Goal: Task Accomplishment & Management: Manage account settings

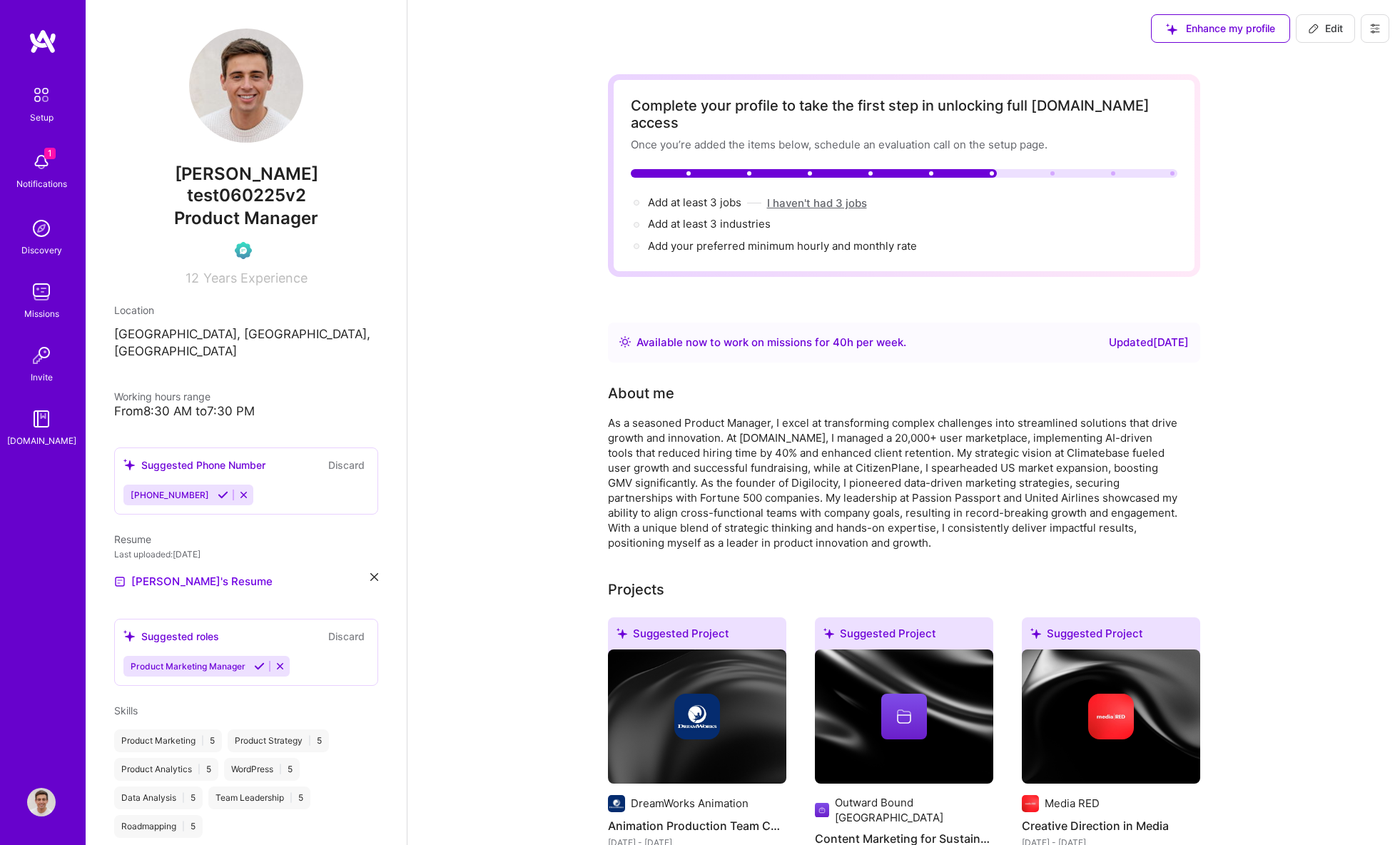
click at [841, 196] on button "I haven't had 3 jobs" at bounding box center [817, 203] width 100 height 15
click at [43, 93] on img at bounding box center [41, 95] width 30 height 30
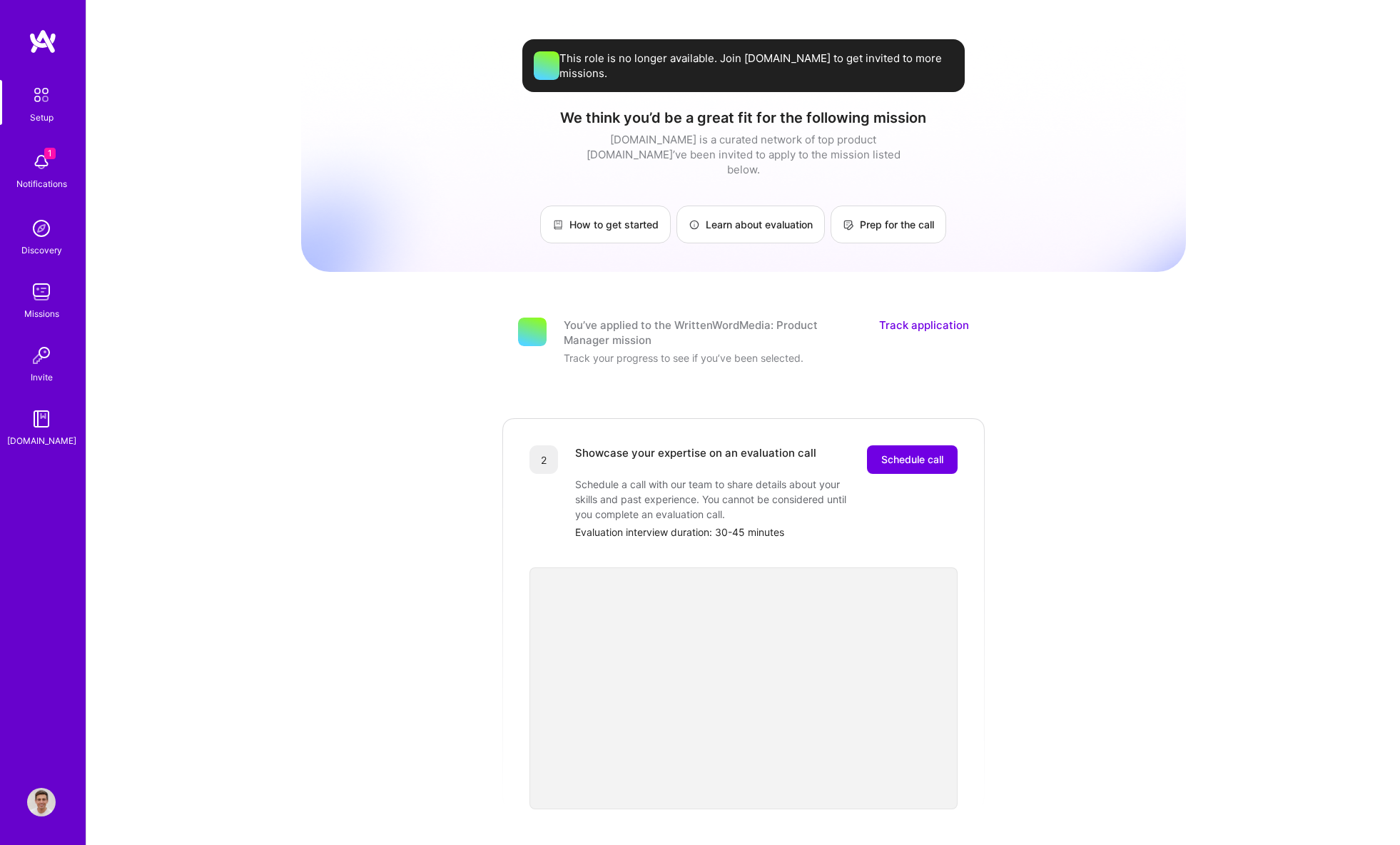
click at [858, 75] on div "This role is no longer available. Join [DOMAIN_NAME] to get invited to more mis…" at bounding box center [743, 65] width 442 height 53
click at [836, 62] on span "This role is no longer available. Join [DOMAIN_NAME] to get invited to more mis…" at bounding box center [756, 65] width 394 height 30
click at [915, 318] on link "Track application" at bounding box center [924, 332] width 90 height 30
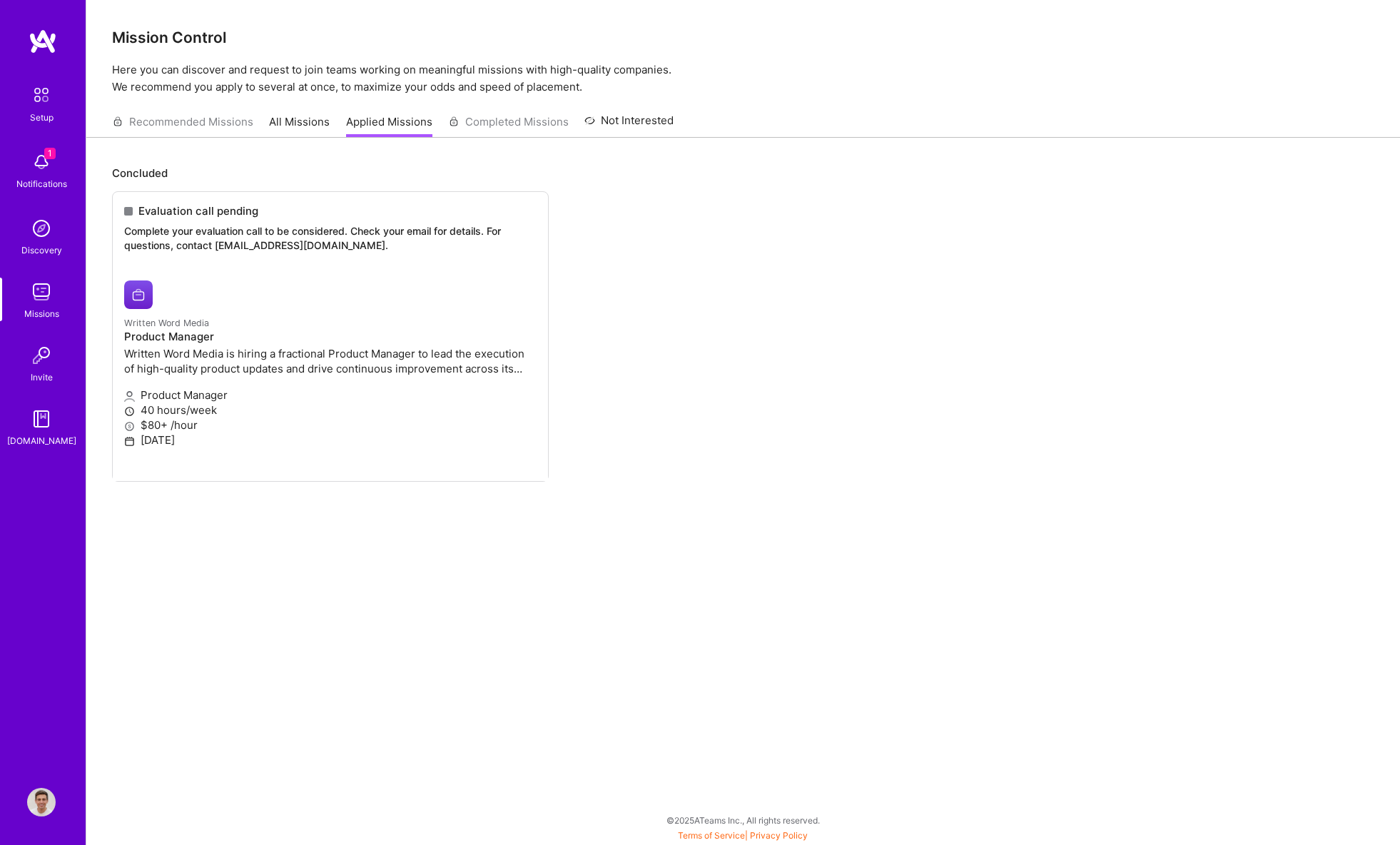
click at [38, 794] on img at bounding box center [41, 802] width 29 height 29
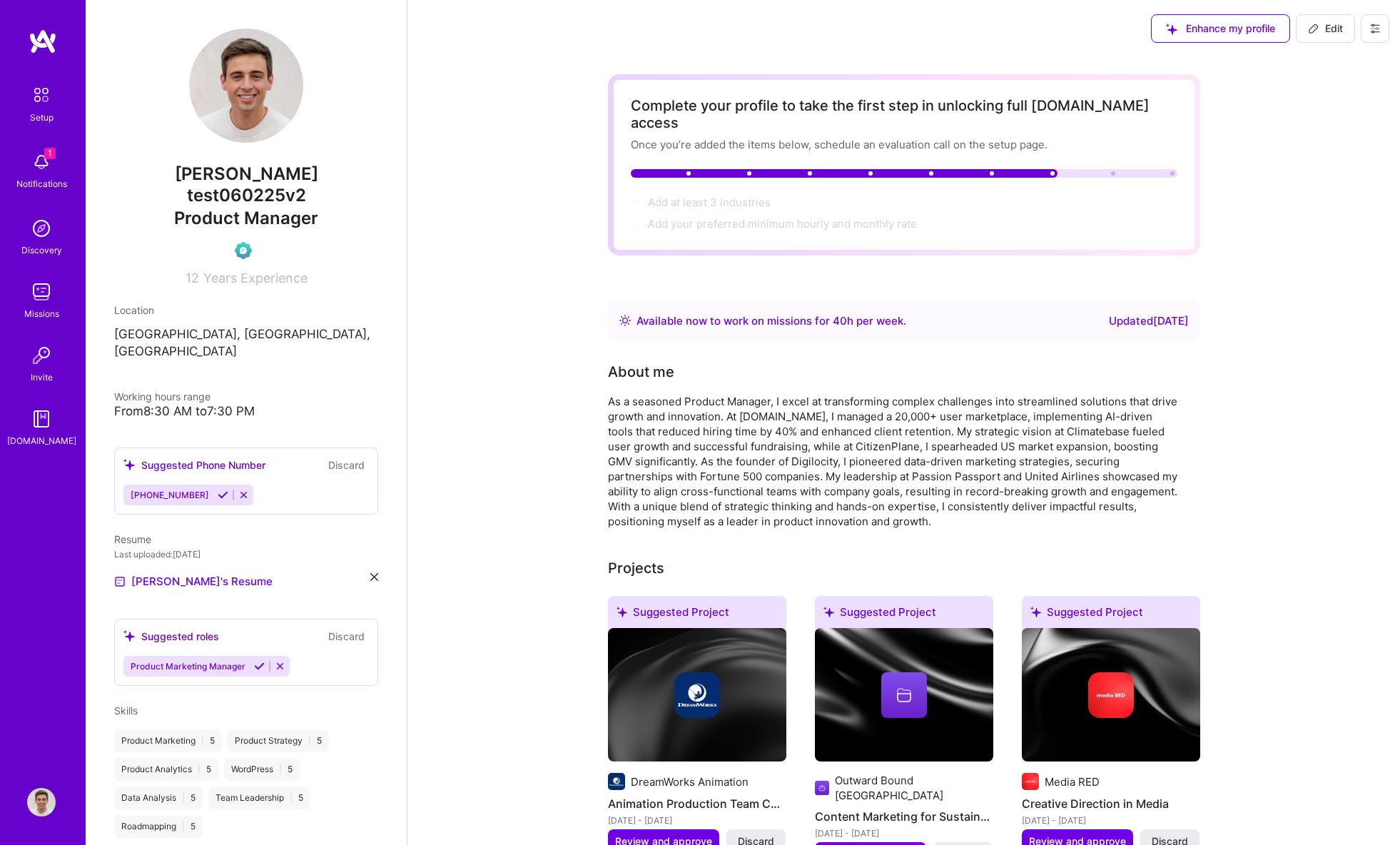
click at [1367, 32] on button at bounding box center [1375, 29] width 29 height 29
click at [1318, 123] on button "Log Out" at bounding box center [1336, 134] width 107 height 36
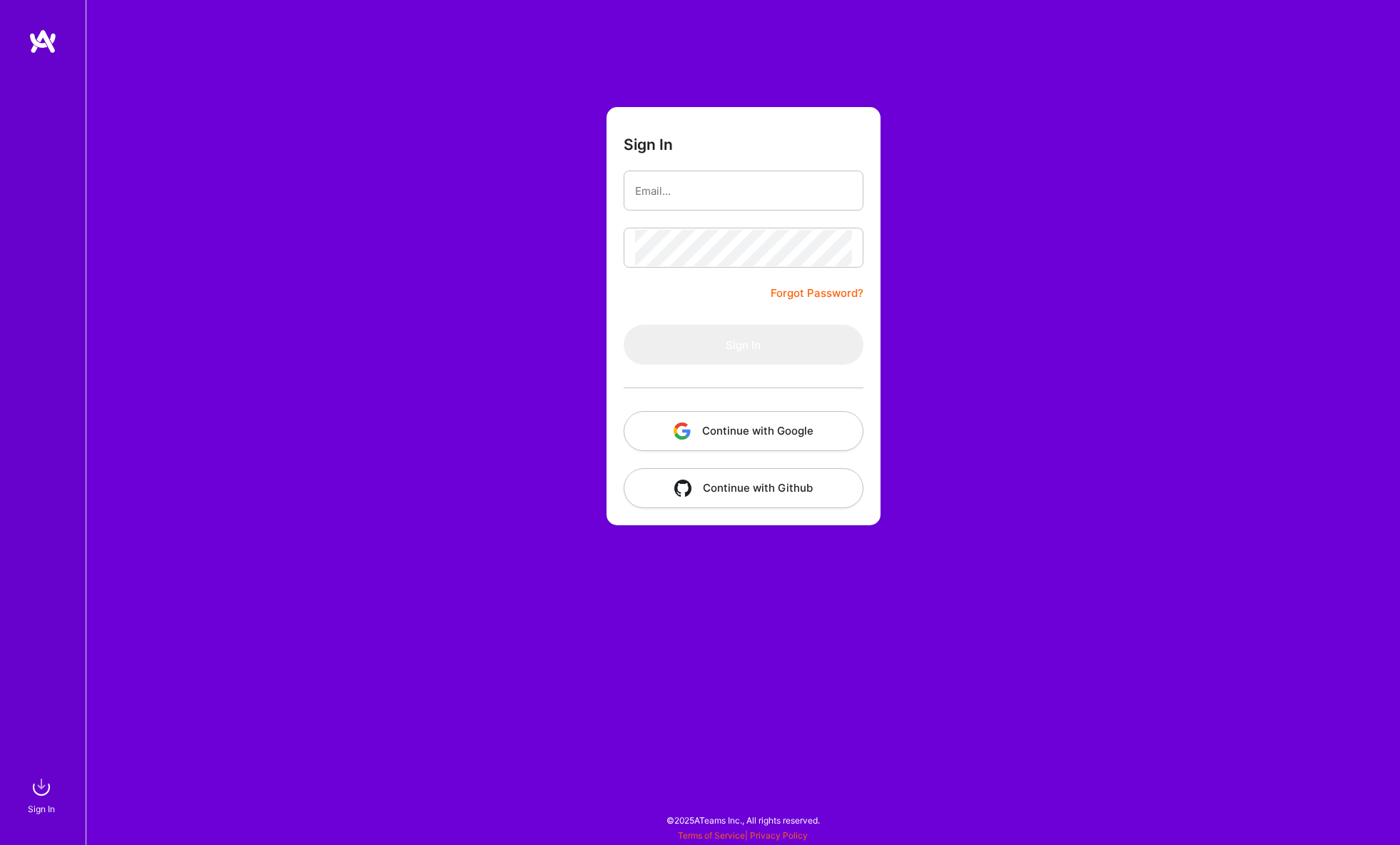
click at [755, 425] on button "Continue with Google" at bounding box center [743, 431] width 240 height 40
